Goal: Information Seeking & Learning: Find specific fact

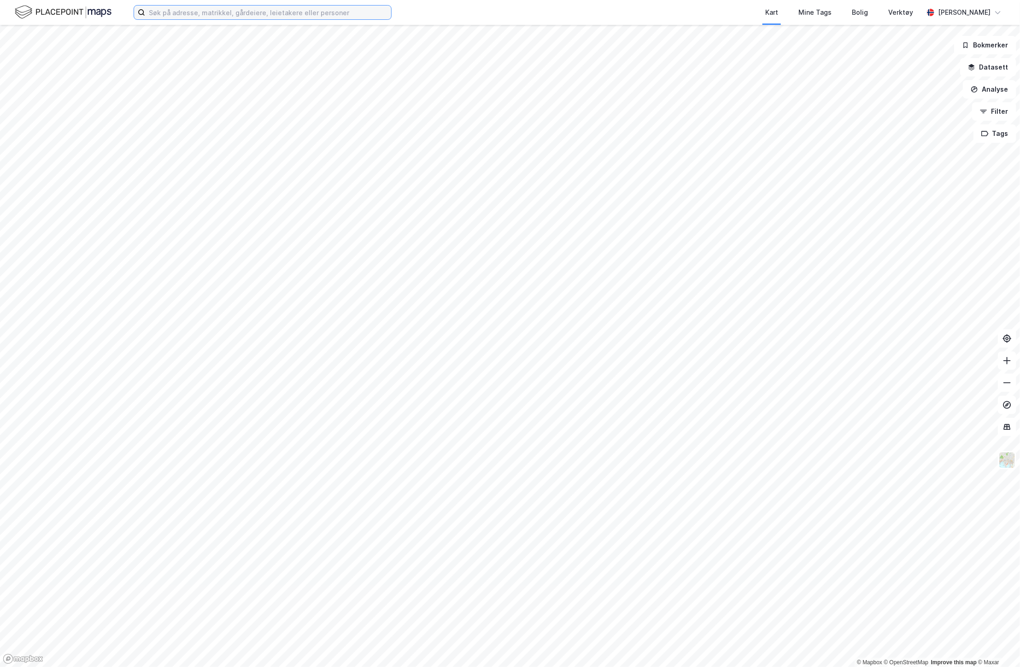
click at [208, 9] on input at bounding box center [268, 13] width 246 height 14
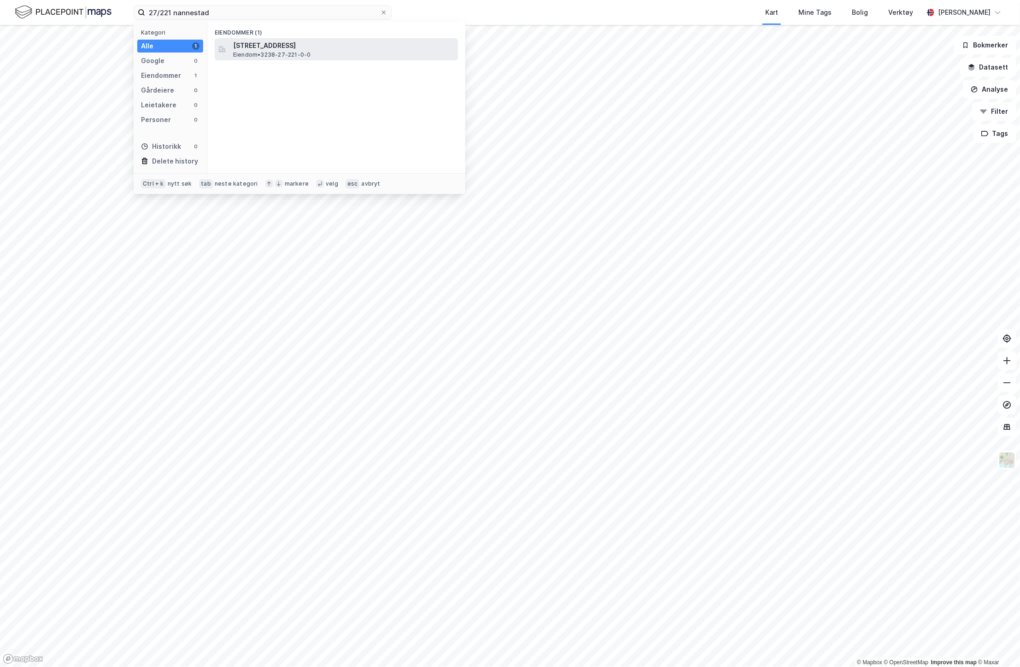
click at [305, 48] on span "[STREET_ADDRESS]" at bounding box center [343, 45] width 221 height 11
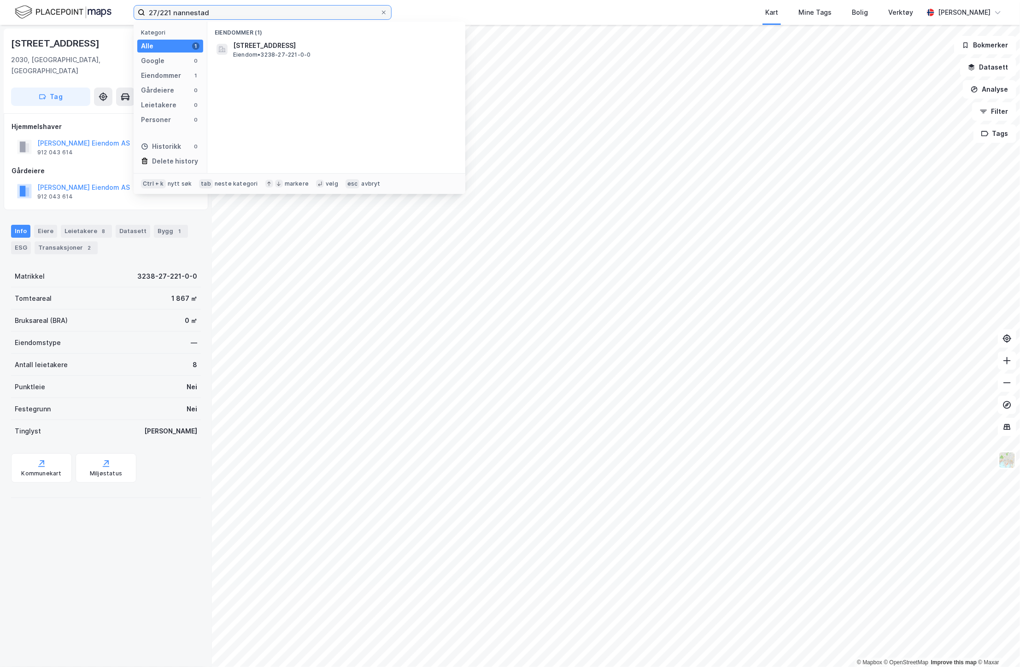
drag, startPoint x: 219, startPoint y: 8, endPoint x: 57, endPoint y: 7, distance: 162.1
click at [57, 7] on div "27/221 nannestad Kategori Alle 1 Google 0 Eiendommer 1 Gårdeiere 0 Leietakere 0…" at bounding box center [510, 12] width 1020 height 25
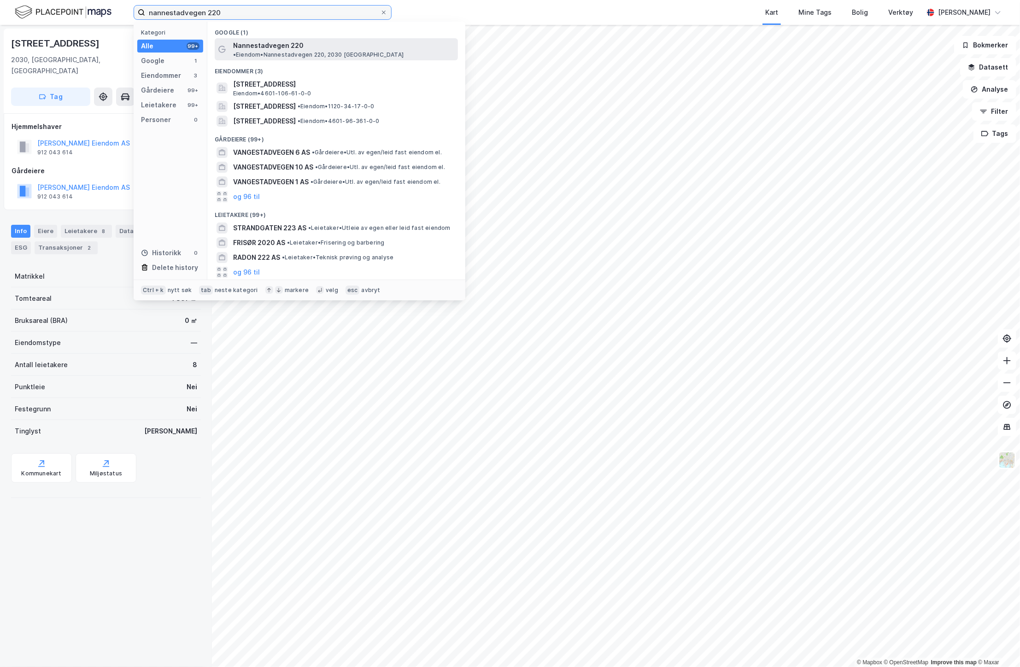
type input "nannestadvegen 220"
click at [390, 51] on span "• Eiendom • [GEOGRAPHIC_DATA] 220, 2030 [GEOGRAPHIC_DATA]" at bounding box center [318, 54] width 170 height 7
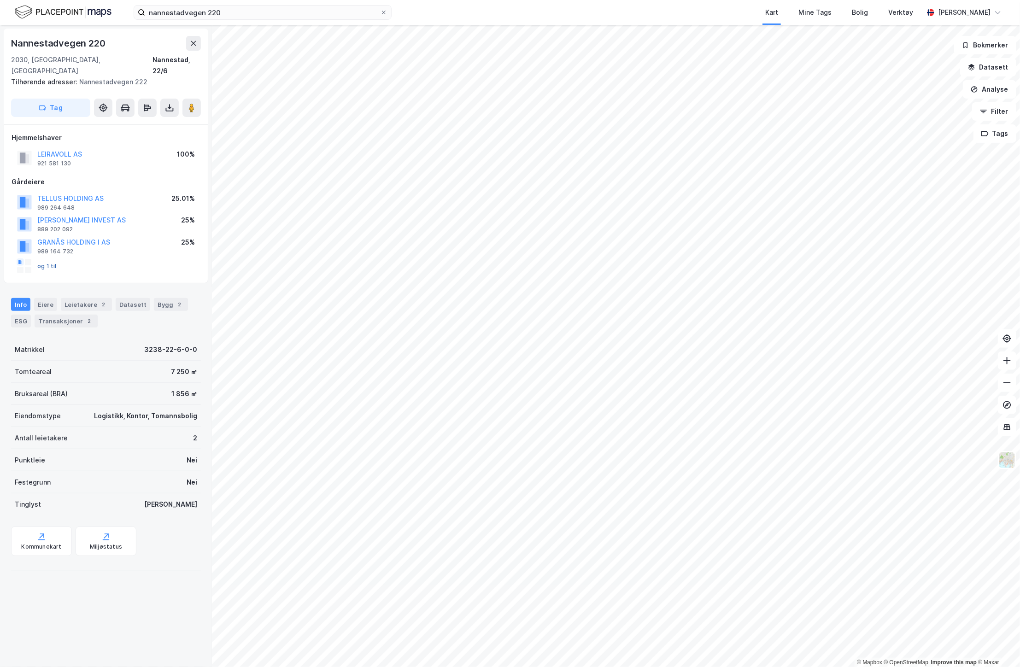
click at [0, 0] on button "og 1 til" at bounding box center [0, 0] width 0 height 0
